Goal: Information Seeking & Learning: Find contact information

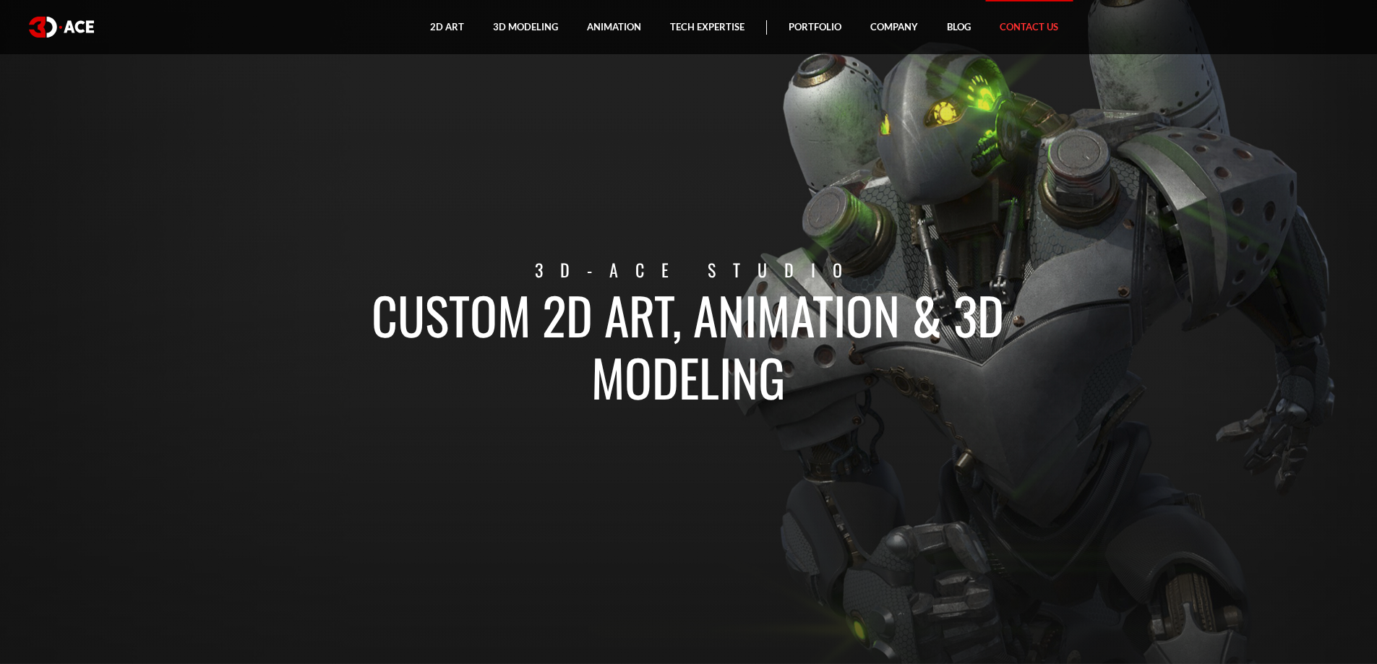
click at [1036, 27] on link "Contact Us" at bounding box center [1028, 27] width 87 height 54
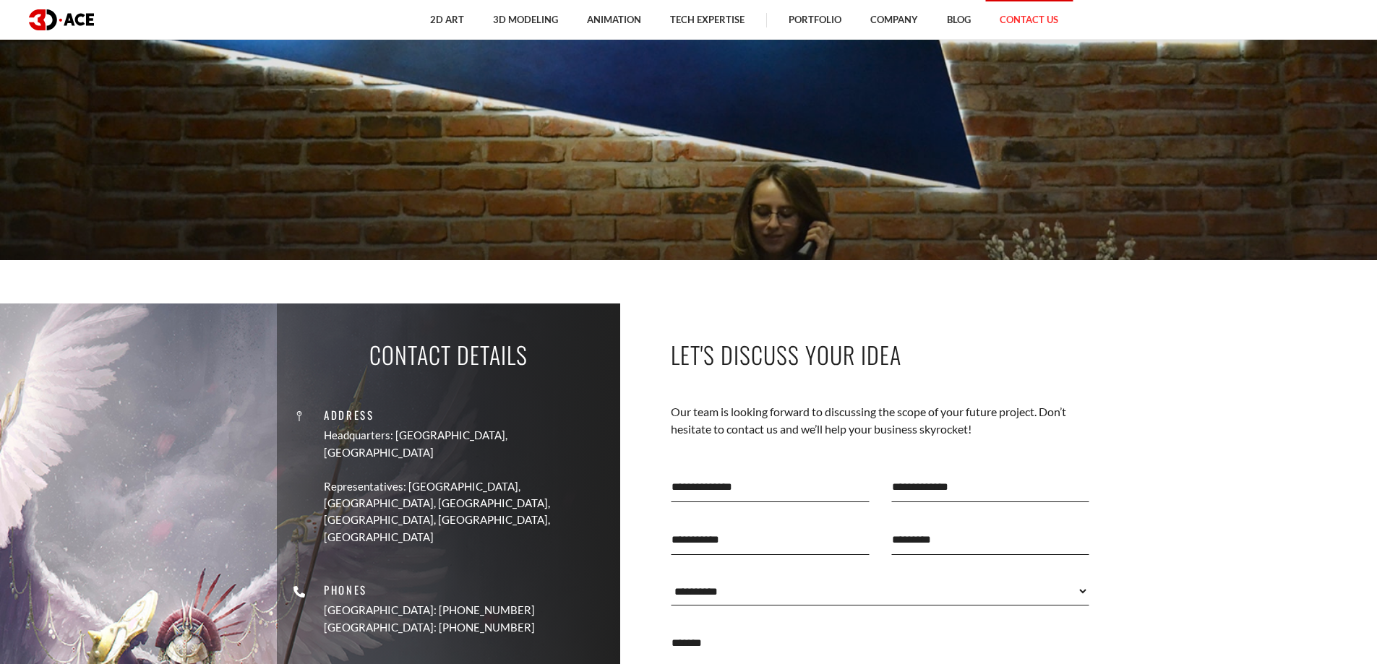
scroll to position [578, 0]
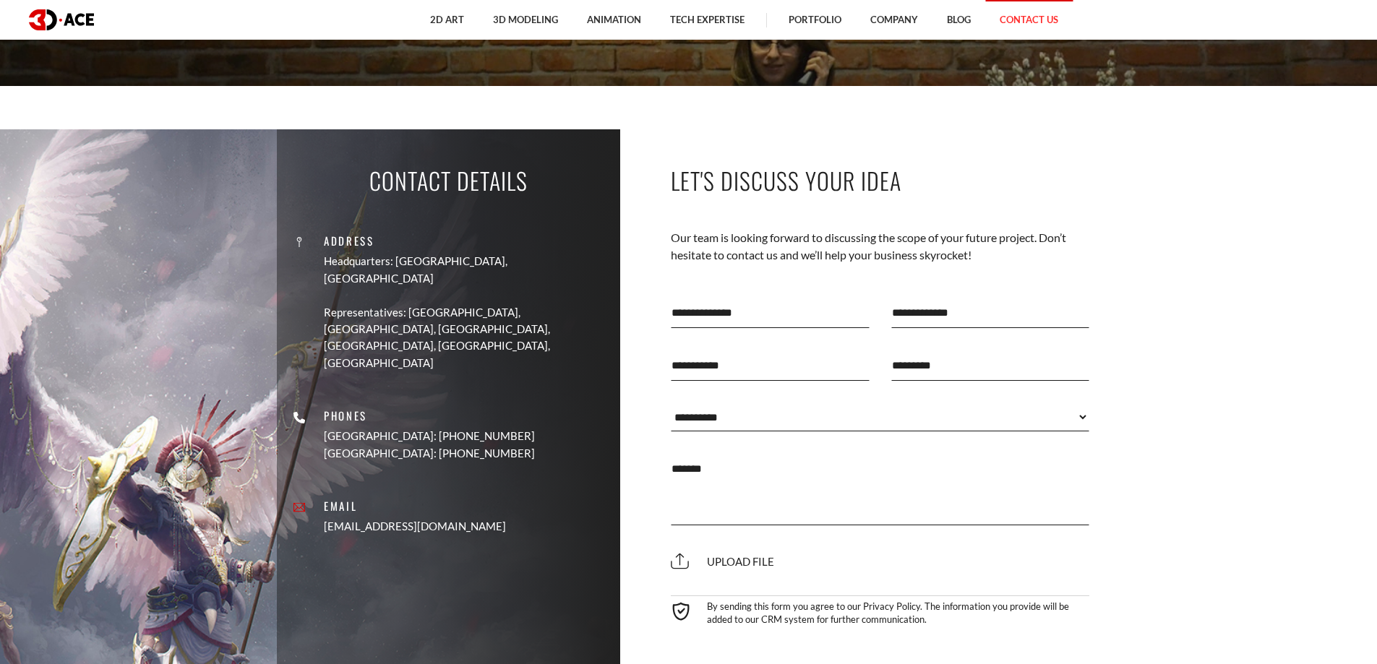
drag, startPoint x: 490, startPoint y: 474, endPoint x: 381, endPoint y: 475, distance: 109.1
click at [381, 475] on div "Address Headquarters: Nicosia, Cyprus Representatives: USA, Canada, UAE, German…" at bounding box center [449, 376] width 322 height 339
copy link "[EMAIL_ADDRESS][DOMAIN_NAME]"
